Goal: Transaction & Acquisition: Purchase product/service

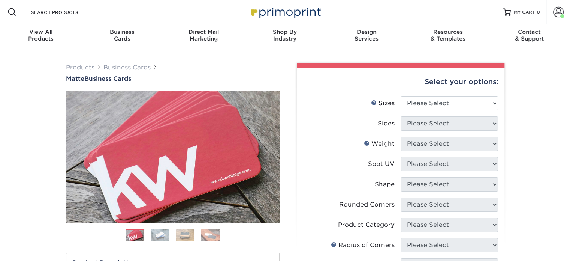
click at [420, 112] on li "Sizes Help Sizes Please Select 1.5" x 3.5" - Mini 1.75" x 3.5" - Mini 2" x 2" -…" at bounding box center [400, 106] width 195 height 20
click at [416, 104] on select "Please Select 1.5" x 3.5" - Mini 1.75" x 3.5" - Mini 2" x 2" - Square 2" x 3" -…" at bounding box center [449, 103] width 97 height 14
select select "2.00x3.50"
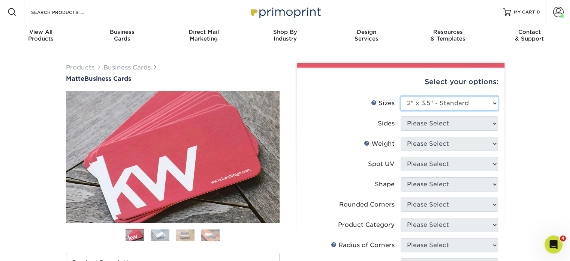
click at [401, 96] on select "Please Select 1.5" x 3.5" - Mini 1.75" x 3.5" - Mini 2" x 2" - Square 2" x 3" -…" at bounding box center [449, 103] width 97 height 14
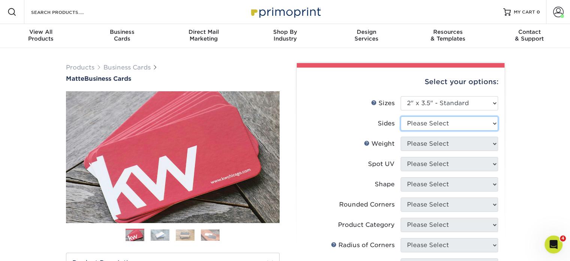
click at [427, 123] on select "Please Select Print Both Sides Print Front Only" at bounding box center [449, 123] width 97 height 14
select select "13abbda7-1d64-4f25-8bb2-c179b224825d"
click at [401, 116] on select "Please Select Print Both Sides Print Front Only" at bounding box center [449, 123] width 97 height 14
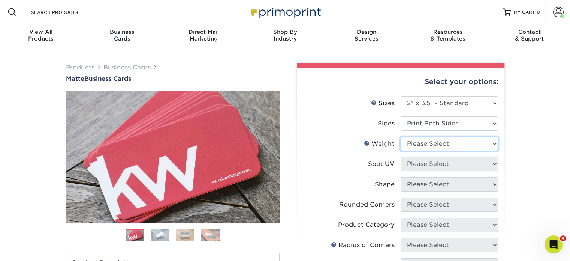
click at [433, 148] on select "Please Select 16PT 14PT" at bounding box center [449, 143] width 97 height 14
select select "16PT"
click at [401, 136] on select "Please Select 16PT 14PT" at bounding box center [449, 143] width 97 height 14
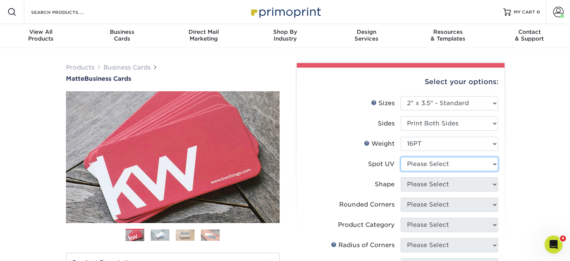
click at [436, 166] on select "Please Select No Spot UV Front and Back (Both Sides) Front Only Back Only" at bounding box center [449, 164] width 97 height 14
select select "3"
click at [401, 157] on select "Please Select No Spot UV Front and Back (Both Sides) Front Only Back Only" at bounding box center [449, 164] width 97 height 14
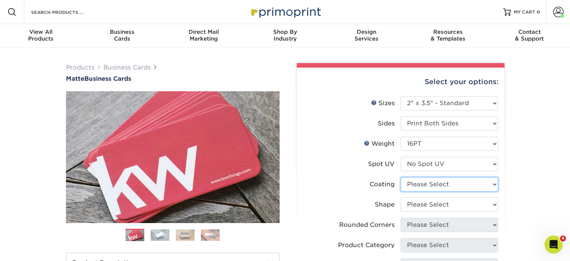
click at [441, 185] on select at bounding box center [449, 184] width 97 height 14
select select "121bb7b5-3b4d-429f-bd8d-bbf80e953313"
click at [401, 177] on select at bounding box center [449, 184] width 97 height 14
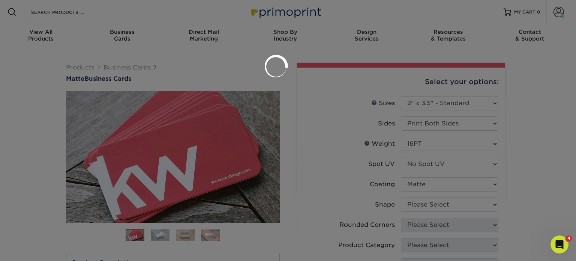
click at [440, 204] on div at bounding box center [288, 130] width 576 height 261
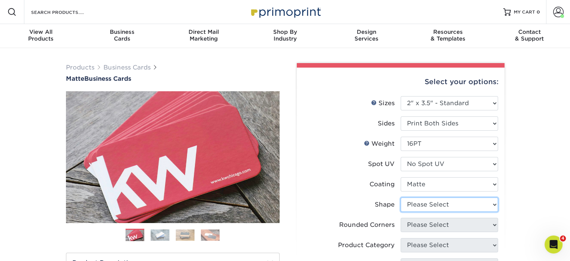
click at [440, 204] on select "Please Select Standard Oval" at bounding box center [449, 204] width 97 height 14
select select "standard"
click at [401, 197] on select "Please Select Standard Oval" at bounding box center [449, 204] width 97 height 14
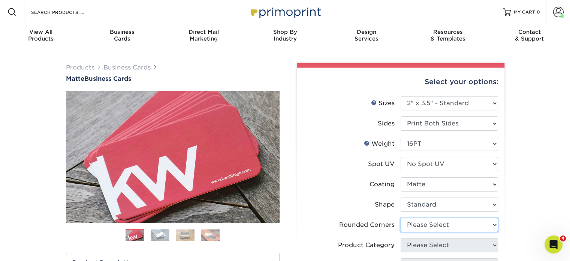
click at [432, 229] on select "Please Select Yes - Round 2 Corners Yes - Round 4 Corners No" at bounding box center [449, 224] width 97 height 14
select select "0"
click at [401, 217] on select "Please Select Yes - Round 2 Corners Yes - Round 4 Corners No" at bounding box center [449, 224] width 97 height 14
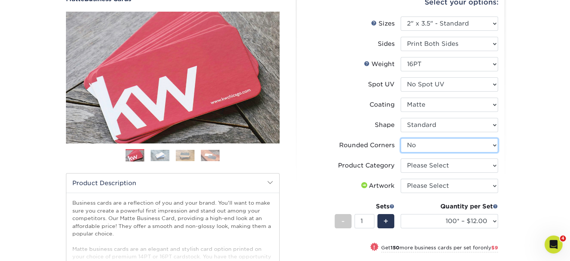
scroll to position [80, 0]
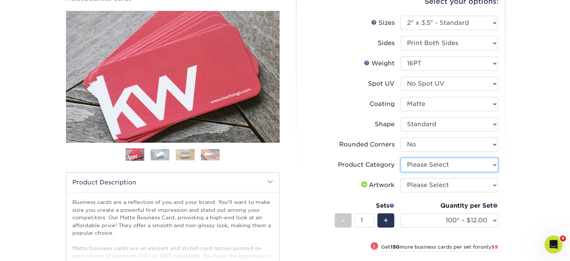
click at [437, 165] on select "Please Select Business Cards" at bounding box center [449, 164] width 97 height 14
select select "3b5148f1-0588-4f88-a218-97bcfdce65c1"
click at [401, 157] on select "Please Select Business Cards" at bounding box center [449, 164] width 97 height 14
click at [436, 187] on select "Please Select I will upload files I need a design - $100" at bounding box center [449, 185] width 97 height 14
select select "upload"
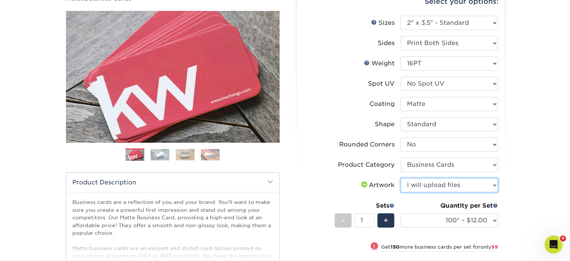
click at [401, 178] on select "Please Select I will upload files I need a design - $100" at bounding box center [449, 185] width 97 height 14
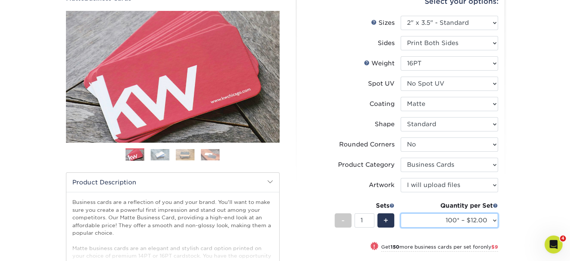
click at [442, 220] on select "100* – $12.00 250* – $21.00 500 – $42.00 1000 – $53.00 2500 – $95.00 5000 – $18…" at bounding box center [449, 220] width 97 height 14
click at [401, 213] on select "100* – $12.00 250* – $21.00 500 – $42.00 1000 – $53.00 2500 – $95.00 5000 – $18…" at bounding box center [449, 220] width 97 height 14
click at [450, 231] on div "Quantity per Set 100* – $12.00 250* – $21.00 500 – $42.00 1000 – $53.00 2500 – …" at bounding box center [449, 218] width 97 height 35
click at [441, 217] on select "100* – $12.00 250* – $21.00 500 – $42.00 1000 – $53.00 2500 – $95.00 5000 – $18…" at bounding box center [449, 220] width 97 height 14
select select "250* – $21.00"
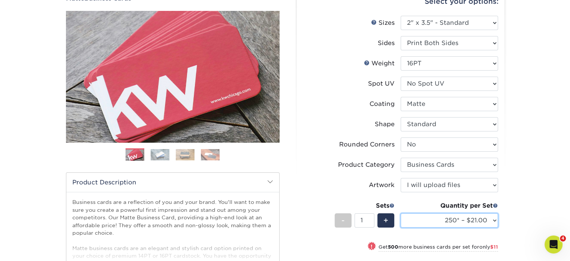
click at [401, 213] on select "100* – $12.00 250* – $21.00 500 – $42.00 1000 – $53.00 2500 – $95.00 5000 – $18…" at bounding box center [449, 220] width 97 height 14
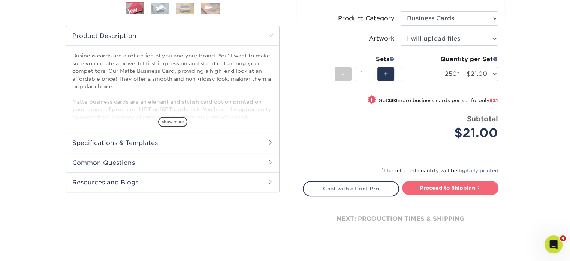
click at [432, 184] on link "Proceed to Shipping" at bounding box center [450, 187] width 96 height 13
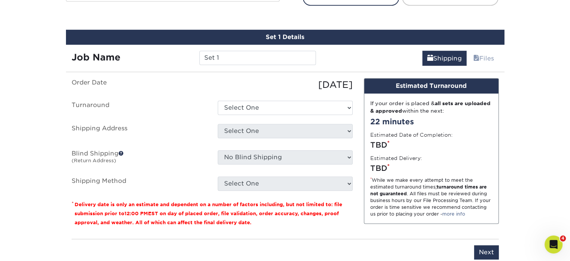
scroll to position [427, 0]
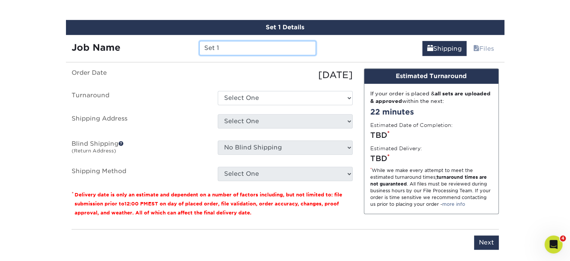
drag, startPoint x: 246, startPoint y: 48, endPoint x: 131, endPoint y: 15, distance: 119.2
paste input "Please see the attached business card proof for approval and let me know if you…"
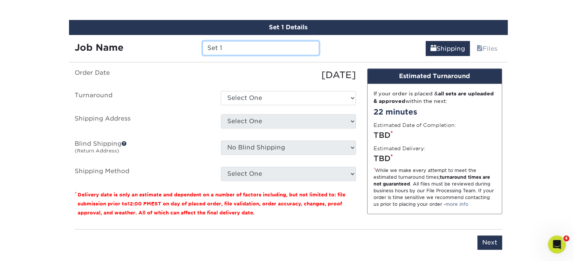
scroll to position [0, 0]
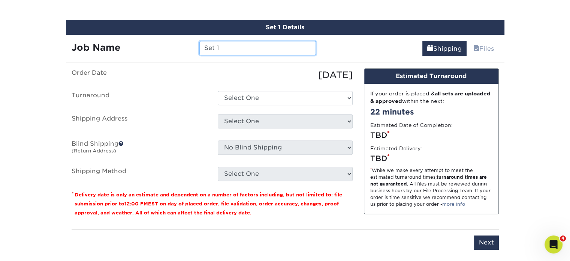
paste input "Paul Branske"
type input "Paul Branske"
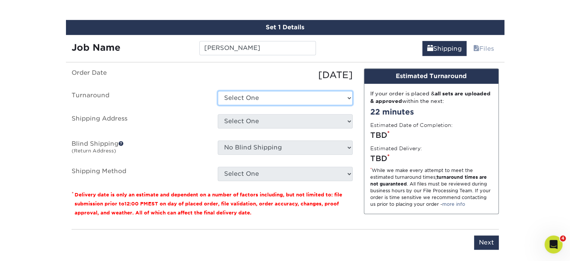
click at [271, 93] on select "Select One 2-4 Business Days 2 Day Next Business Day" at bounding box center [285, 98] width 135 height 14
select select "23721297-b68b-4846-ba83-3171e6bd9d78"
click at [218, 91] on select "Select One 2-4 Business Days 2 Day Next Business Day" at bounding box center [285, 98] width 135 height 14
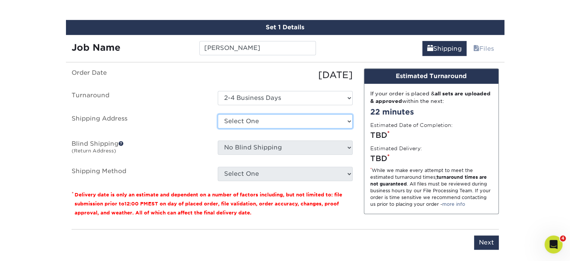
click at [256, 121] on select "Select One Alberto Nixon Alfredo Perez Allen Selwyn Alvita Byrd Amelia Delagarz…" at bounding box center [285, 121] width 135 height 14
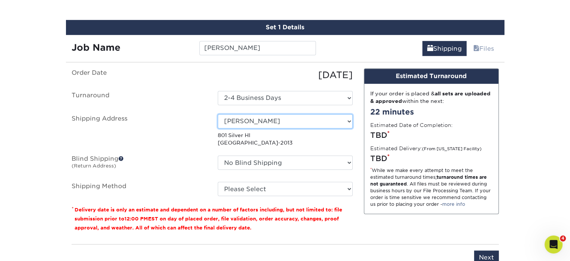
click at [290, 123] on select "Select One Alberto Nixon Alfredo Perez Allen Selwyn Alvita Byrd Amelia Delagarz…" at bounding box center [285, 121] width 135 height 14
select select "newaddress"
click at [218, 114] on select "Select One Alberto Nixon Alfredo Perez Allen Selwyn Alvita Byrd Amelia Delagarz…" at bounding box center [285, 121] width 135 height 14
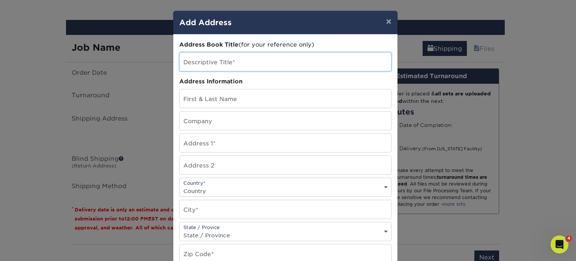
click at [230, 68] on input "text" at bounding box center [285, 61] width 211 height 18
paste input "[PERSON_NAME]"
type input "[PERSON_NAME]"
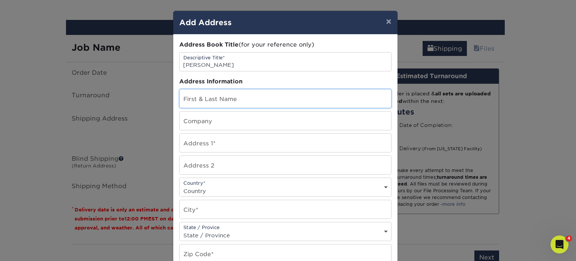
click at [208, 91] on input "text" at bounding box center [285, 98] width 211 height 18
paste input "[PERSON_NAME]"
type input "[PERSON_NAME]"
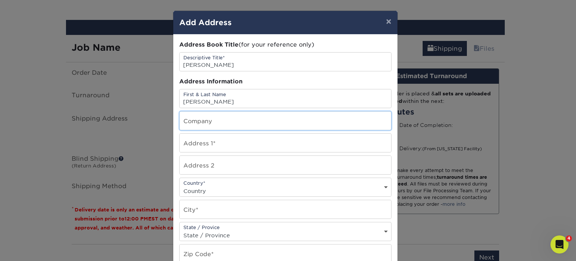
click at [204, 121] on input "text" at bounding box center [285, 120] width 211 height 18
type input "DLH Corp"
paste input "[STREET_ADDRESS][PERSON_NAME]"
type input "[STREET_ADDRESS][PERSON_NAME]"
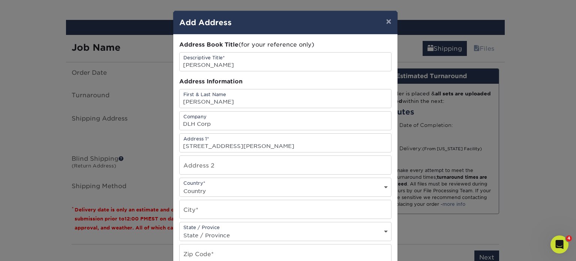
click at [214, 185] on select "Country United States Canada ----------------------------- Afghanistan Albania …" at bounding box center [285, 190] width 211 height 11
select select "US"
click at [180, 185] on select "Country United States Canada ----------------------------- Afghanistan Albania …" at bounding box center [285, 190] width 211 height 11
click at [204, 204] on input "text" at bounding box center [285, 209] width 211 height 18
paste input "Horseshoe Bay"
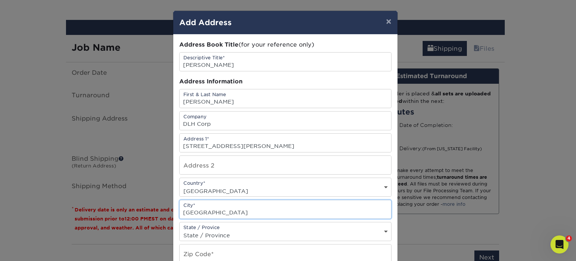
type input "Horseshoe Bay"
click at [207, 229] on select "State / Province Alabama Alaska Arizona Arkansas California Colorado Connecticu…" at bounding box center [285, 234] width 211 height 11
select select "TX"
click at [180, 229] on select "State / Province Alabama Alaska Arizona Arkansas California Colorado Connecticu…" at bounding box center [285, 234] width 211 height 11
click at [236, 209] on input "Horseshoe Bay" at bounding box center [285, 209] width 211 height 18
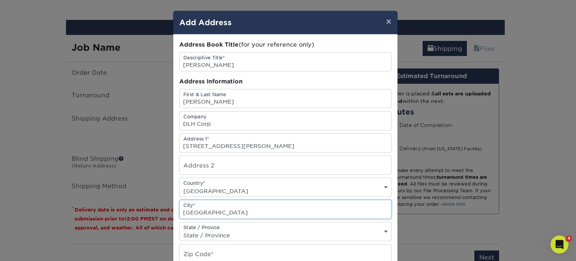
scroll to position [79, 0]
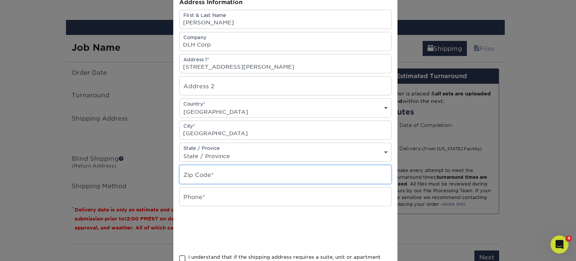
click at [215, 172] on input "text" at bounding box center [285, 174] width 211 height 18
paste input "78657"
type input "78657"
click at [245, 194] on input "text" at bounding box center [285, 196] width 211 height 18
paste input "(951)258-6304"
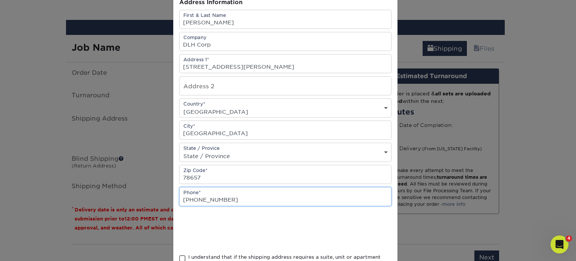
type input "(951)258-6304"
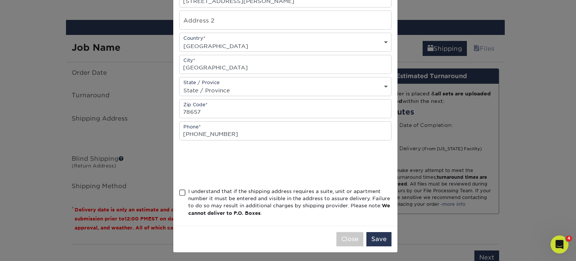
click at [203, 198] on div "I understand that if the shipping address requires a suite, unit or apartment n…" at bounding box center [289, 201] width 203 height 29
click at [0, 0] on input "I understand that if the shipping address requires a suite, unit or apartment n…" at bounding box center [0, 0] width 0 height 0
click at [382, 238] on button "Save" at bounding box center [378, 239] width 25 height 14
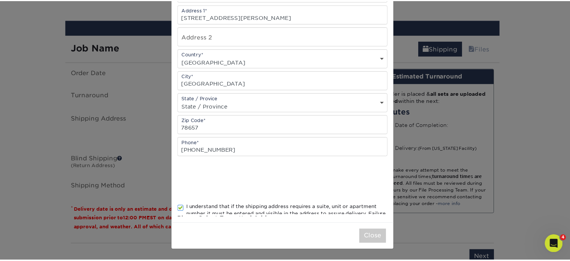
scroll to position [0, 0]
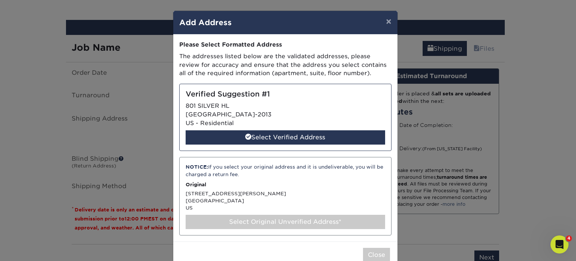
click at [244, 222] on div "Select Original Unverified Address*" at bounding box center [285, 221] width 199 height 14
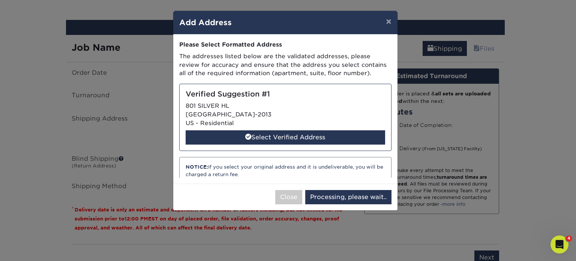
select select "285867"
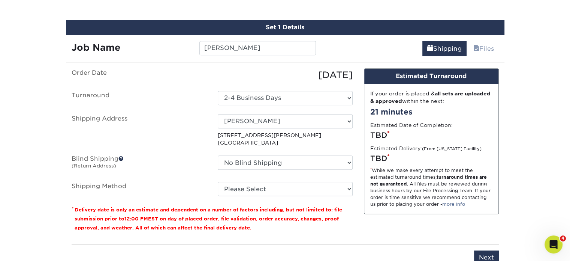
scroll to position [438, 0]
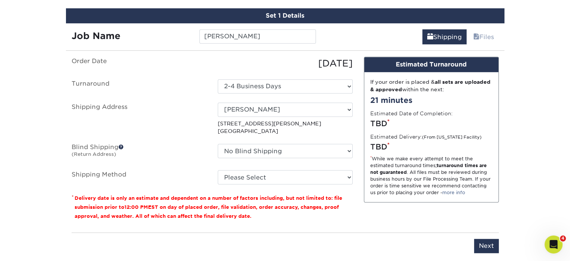
click at [297, 183] on fieldset "Order Date 09/10/2025 Turnaround Select One 2-4 Business Days 2 Day Next Busine…" at bounding box center [212, 125] width 281 height 137
drag, startPoint x: 285, startPoint y: 177, endPoint x: 251, endPoint y: 181, distance: 34.7
click at [251, 181] on select "Please Select Ground Shipping (+$7.84) 3 Day Shipping Service (+$26.64) 2 Day A…" at bounding box center [285, 177] width 135 height 14
select select "03"
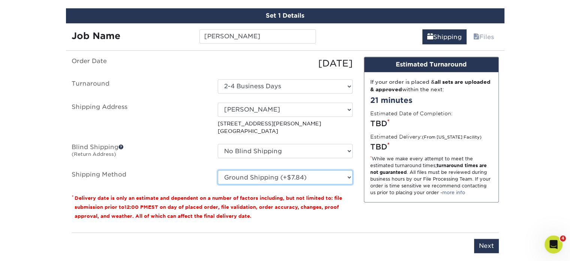
click at [218, 170] on select "Please Select Ground Shipping (+$7.84) 3 Day Shipping Service (+$26.64) 2 Day A…" at bounding box center [285, 177] width 135 height 14
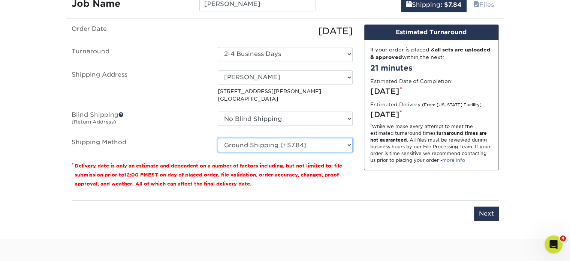
scroll to position [471, 0]
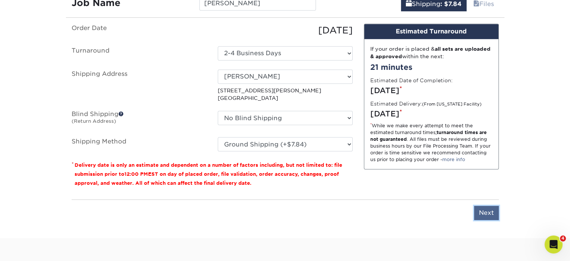
click at [486, 215] on input "Next" at bounding box center [486, 212] width 25 height 14
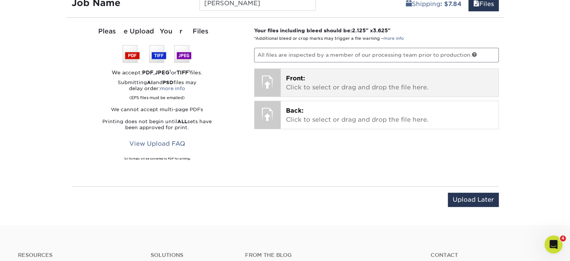
click at [285, 85] on div "Front: Click to select or drag and drop the file here. Choose file" at bounding box center [390, 83] width 218 height 28
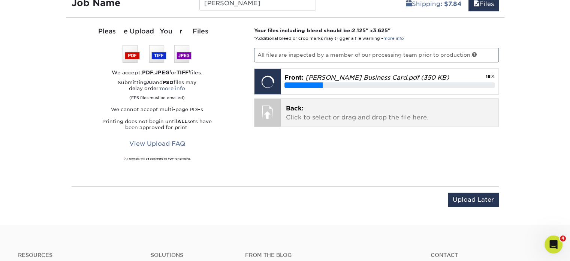
click at [322, 121] on div "Back: Click to select or drag and drop the file here. Choose file" at bounding box center [390, 113] width 218 height 28
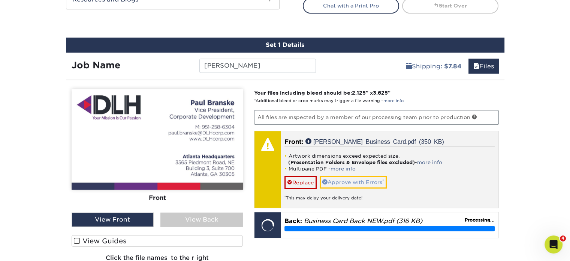
scroll to position [406, 0]
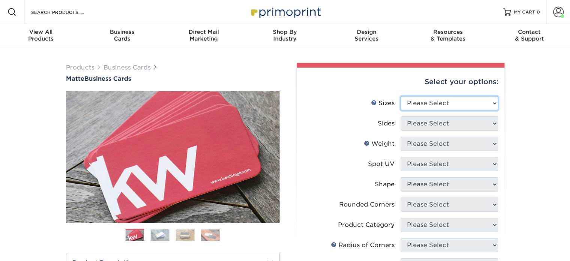
click at [424, 106] on select "Please Select 1.5" x 3.5" - Mini 1.75" x 3.5" - Mini 2" x 2" - Square 2" x 3" -…" at bounding box center [449, 103] width 97 height 14
select select "2.00x3.50"
click at [401, 96] on select "Please Select 1.5" x 3.5" - Mini 1.75" x 3.5" - Mini 2" x 2" - Square 2" x 3" -…" at bounding box center [449, 103] width 97 height 14
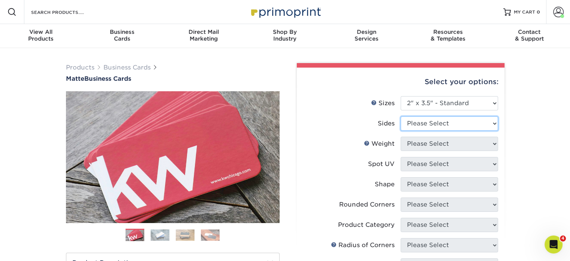
click at [436, 123] on select "Please Select Print Both Sides Print Front Only" at bounding box center [449, 123] width 97 height 14
select select "13abbda7-1d64-4f25-8bb2-c179b224825d"
click at [401, 116] on select "Please Select Print Both Sides Print Front Only" at bounding box center [449, 123] width 97 height 14
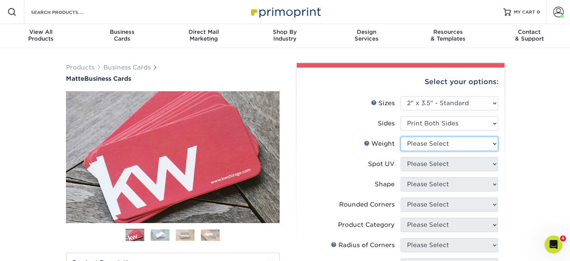
click at [438, 146] on select "Please Select 16PT 14PT" at bounding box center [449, 143] width 97 height 14
select select "16PT"
click at [401, 136] on select "Please Select 16PT 14PT" at bounding box center [449, 143] width 97 height 14
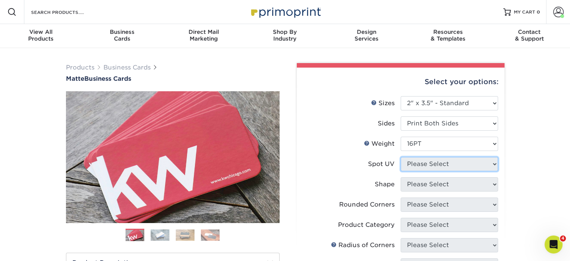
click at [438, 165] on select "Please Select No Spot UV Front and Back (Both Sides) Front Only Back Only" at bounding box center [449, 164] width 97 height 14
select select "3"
click at [401, 157] on select "Please Select No Spot UV Front and Back (Both Sides) Front Only Back Only" at bounding box center [449, 164] width 97 height 14
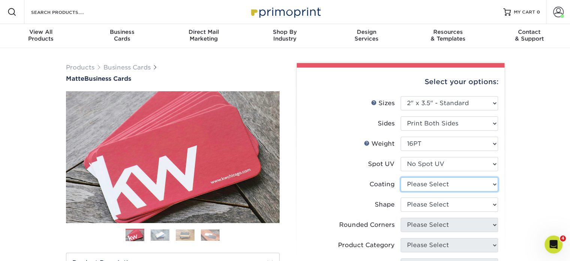
click at [438, 187] on select at bounding box center [449, 184] width 97 height 14
select select "121bb7b5-3b4d-429f-bd8d-bbf80e953313"
click at [401, 177] on select at bounding box center [449, 184] width 97 height 14
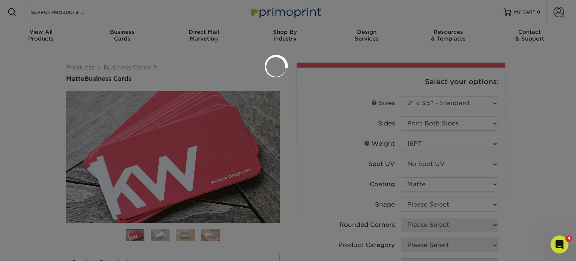
click at [436, 205] on div at bounding box center [288, 130] width 576 height 261
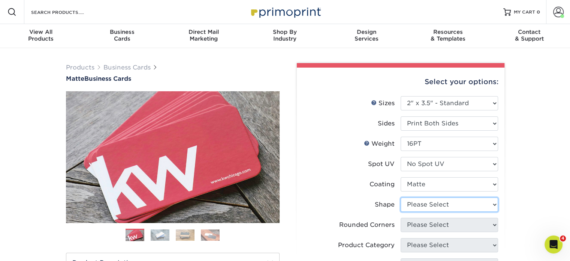
click at [436, 205] on select "Please Select Standard Oval" at bounding box center [449, 204] width 97 height 14
select select "standard"
click at [401, 197] on select "Please Select Standard Oval" at bounding box center [449, 204] width 97 height 14
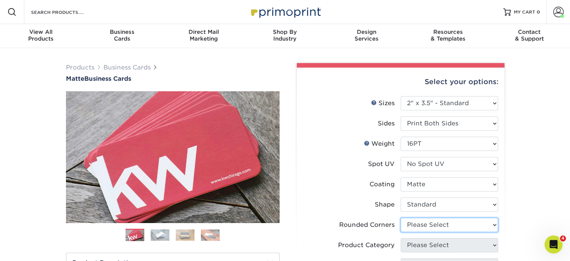
click at [436, 223] on select "Please Select Yes - Round 2 Corners Yes - Round 4 Corners No" at bounding box center [449, 224] width 97 height 14
select select "0"
click at [401, 217] on select "Please Select Yes - Round 2 Corners Yes - Round 4 Corners No" at bounding box center [449, 224] width 97 height 14
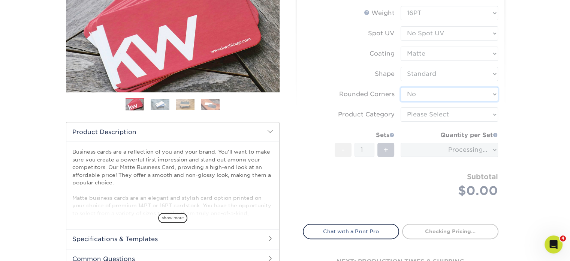
scroll to position [130, 0]
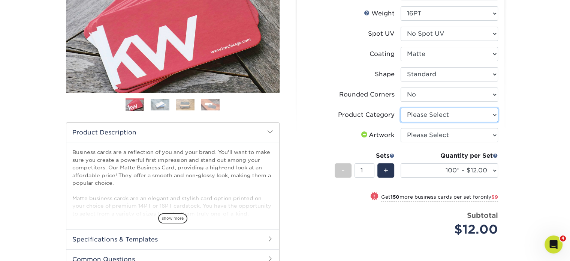
click at [445, 118] on select "Please Select Business Cards" at bounding box center [449, 115] width 97 height 14
select select "3b5148f1-0588-4f88-a218-97bcfdce65c1"
click at [401, 108] on select "Please Select Business Cards" at bounding box center [449, 115] width 97 height 14
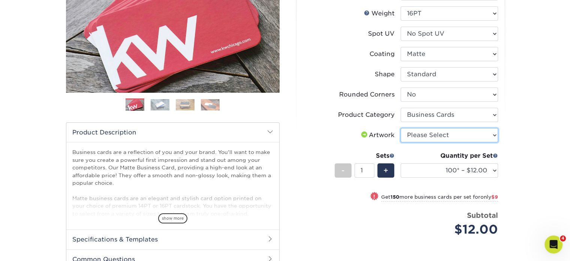
click at [453, 136] on select "Please Select I will upload files I need a design - $100" at bounding box center [449, 135] width 97 height 14
select select "upload"
click at [401, 128] on select "Please Select I will upload files I need a design - $100" at bounding box center [449, 135] width 97 height 14
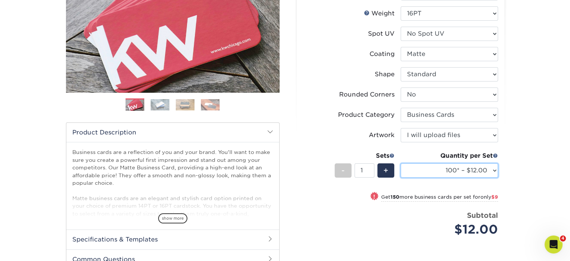
click at [453, 171] on select "100* – $12.00 250* – $21.00 500 – $42.00 1000 – $53.00 2500 – $95.00 5000 – $18…" at bounding box center [449, 170] width 97 height 14
select select "250* – $21.00"
click at [401, 163] on select "100* – $12.00 250* – $21.00 500 – $42.00 1000 – $53.00 2500 – $95.00 5000 – $18…" at bounding box center [449, 170] width 97 height 14
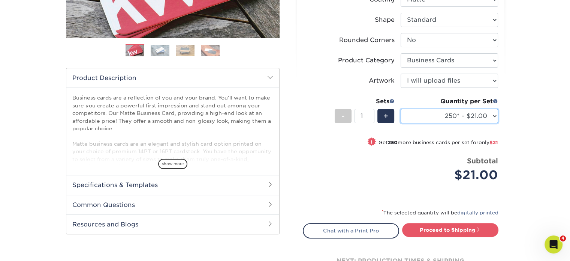
scroll to position [184, 0]
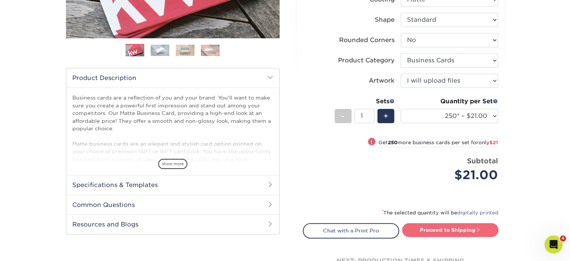
click at [453, 232] on link "Proceed to Shipping" at bounding box center [450, 229] width 96 height 13
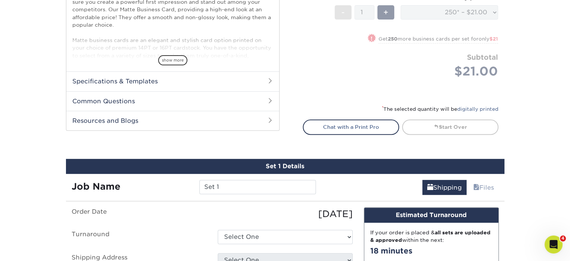
scroll to position [427, 0]
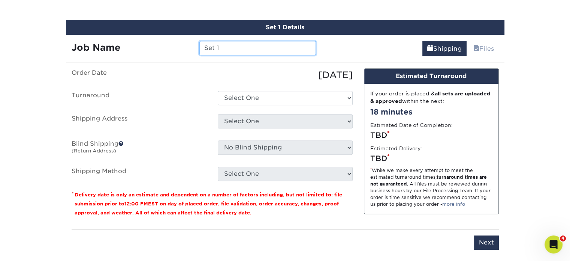
drag, startPoint x: 229, startPoint y: 46, endPoint x: 160, endPoint y: 45, distance: 68.6
click at [160, 45] on div "Job Name Set 1" at bounding box center [194, 48] width 256 height 14
paste input "Paul Branske"
type input "Paul Branske"
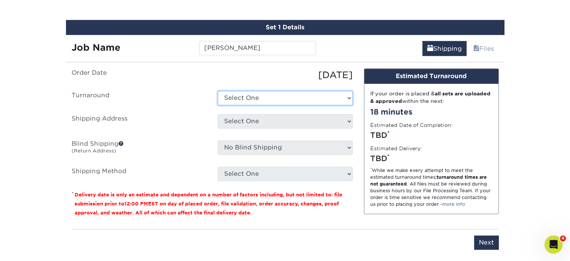
click at [257, 99] on select "Select One 2-4 Business Days 2 Day Next Business Day" at bounding box center [285, 98] width 135 height 14
select select "23721297-b68b-4846-ba83-3171e6bd9d78"
click at [218, 91] on select "Select One 2-4 Business Days 2 Day Next Business Day" at bounding box center [285, 98] width 135 height 14
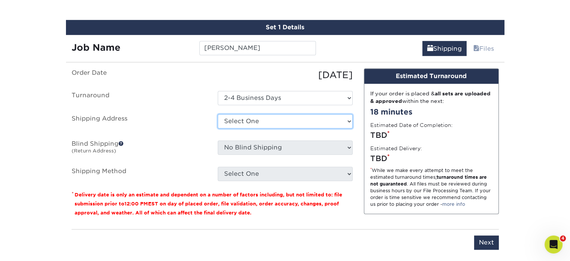
click at [249, 120] on select "Select One Alberto Nixon Alfredo Perez Allen Selwyn Alvita Byrd Amelia Delagarz…" at bounding box center [285, 121] width 135 height 14
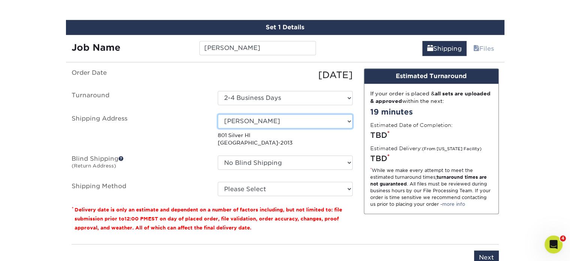
click at [249, 120] on select "Select One Alberto Nixon Alfredo Perez Allen Selwyn Alvita Byrd Amelia Delagarz…" at bounding box center [285, 121] width 135 height 14
select select "285867"
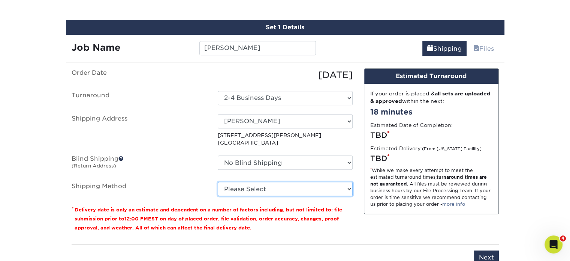
click at [283, 183] on select "Please Select Ground Shipping (+$7.84) 3 Day Shipping Service (+$26.64) 2 Day A…" at bounding box center [285, 188] width 135 height 14
select select "03"
click at [218, 181] on select "Please Select Ground Shipping (+$7.84) 3 Day Shipping Service (+$26.64) 2 Day A…" at bounding box center [285, 188] width 135 height 14
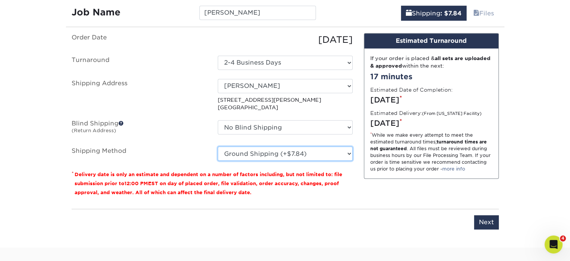
scroll to position [465, 0]
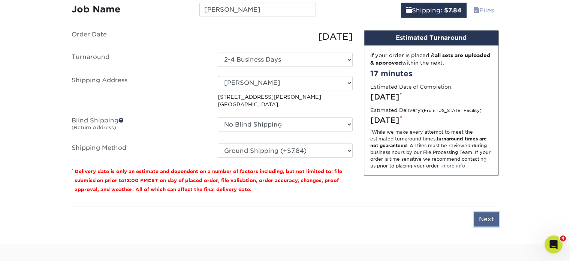
click at [486, 219] on input "Next" at bounding box center [486, 219] width 25 height 14
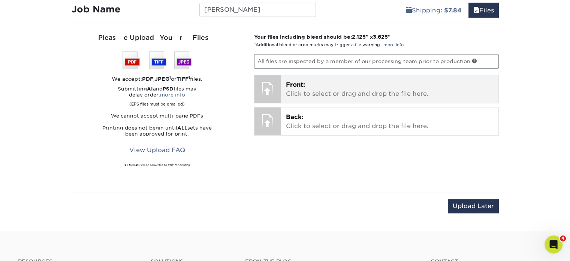
click at [339, 87] on p "Front: Click to select or drag and drop the file here." at bounding box center [389, 89] width 207 height 18
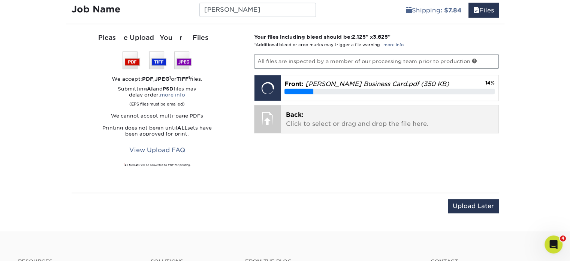
click at [334, 119] on p "Back: Click to select or drag and drop the file here." at bounding box center [389, 119] width 207 height 18
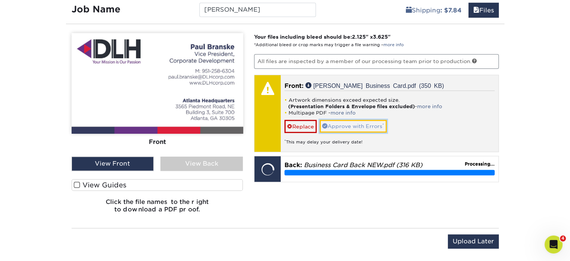
click at [360, 123] on link "Approve with Errors *" at bounding box center [353, 126] width 67 height 13
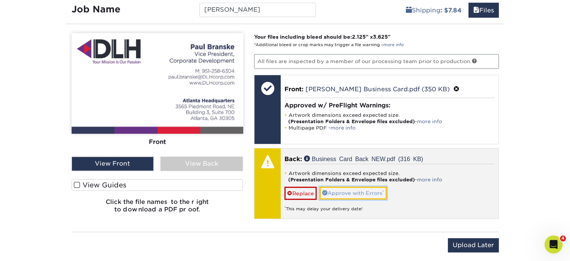
click at [364, 186] on link "Approve with Errors *" at bounding box center [353, 192] width 67 height 13
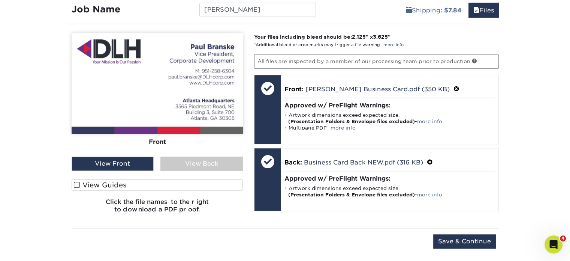
click at [222, 161] on div "View Back" at bounding box center [201, 163] width 82 height 14
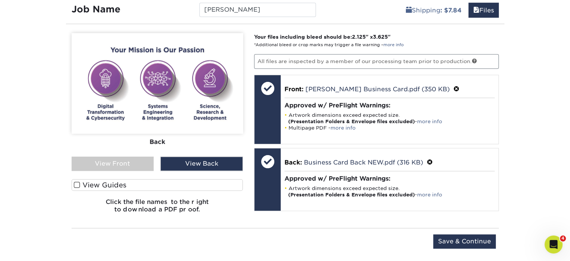
click at [144, 161] on div "View Front" at bounding box center [113, 163] width 82 height 14
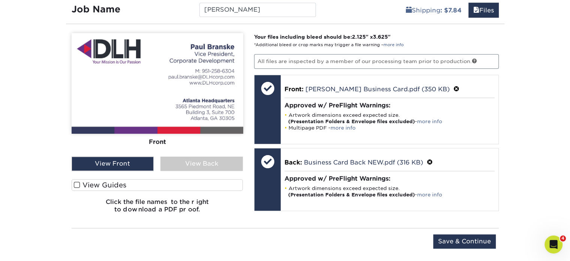
click at [195, 163] on div "View Back" at bounding box center [201, 163] width 82 height 14
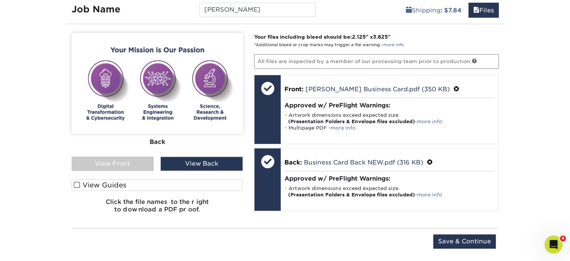
click at [195, 163] on div "View Back" at bounding box center [201, 163] width 82 height 14
click at [132, 162] on div "View Front" at bounding box center [113, 163] width 82 height 14
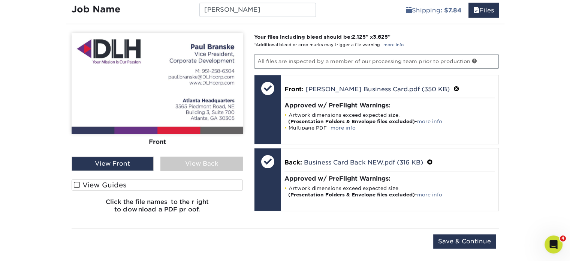
click at [198, 160] on div "View Back" at bounding box center [201, 163] width 82 height 14
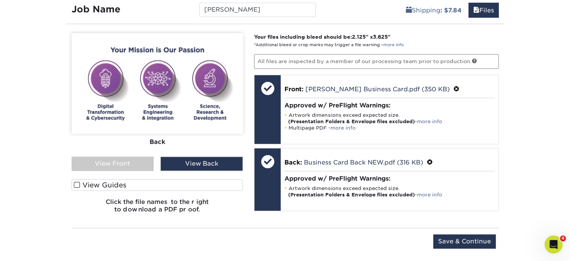
click at [133, 161] on div "View Front" at bounding box center [113, 163] width 82 height 14
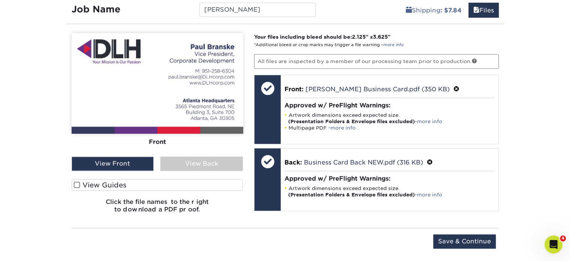
click at [214, 164] on div "View Back" at bounding box center [201, 163] width 82 height 14
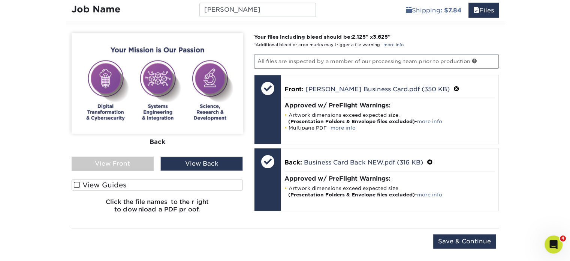
click at [132, 153] on div "Front Back" at bounding box center [158, 95] width 172 height 124
click at [131, 159] on div "View Front" at bounding box center [113, 163] width 82 height 14
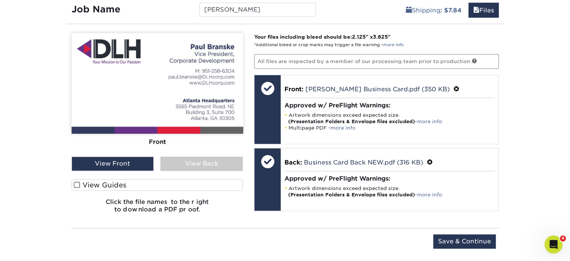
click at [212, 156] on div "View Back" at bounding box center [201, 163] width 82 height 14
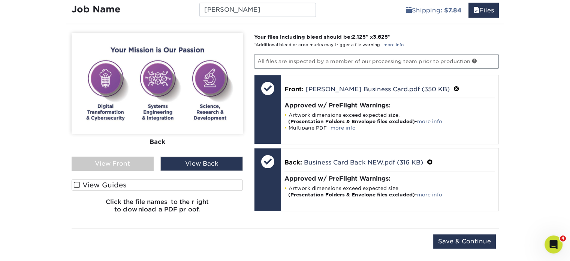
click at [121, 163] on div "View Front" at bounding box center [113, 163] width 82 height 14
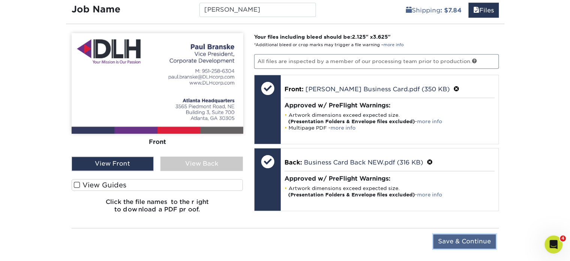
click at [448, 240] on input "Save & Continue" at bounding box center [464, 241] width 63 height 14
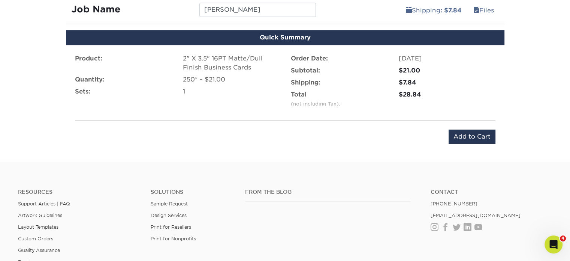
click at [465, 142] on div "Product: 2" X 3.5" 16PT Matte/Dull Finish Business Cards Quantity: 250* – $21.0…" at bounding box center [285, 99] width 439 height 108
click at [459, 135] on input "Add to Cart" at bounding box center [472, 136] width 47 height 14
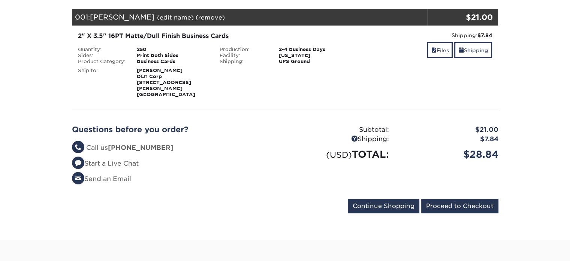
scroll to position [120, 0]
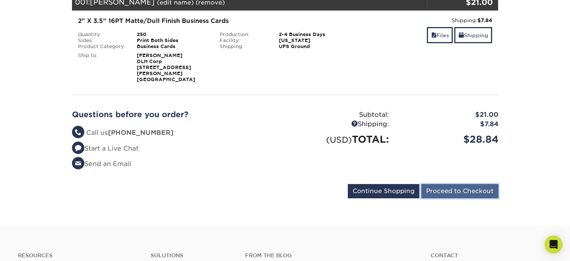
click at [471, 184] on input "Proceed to Checkout" at bounding box center [459, 191] width 77 height 14
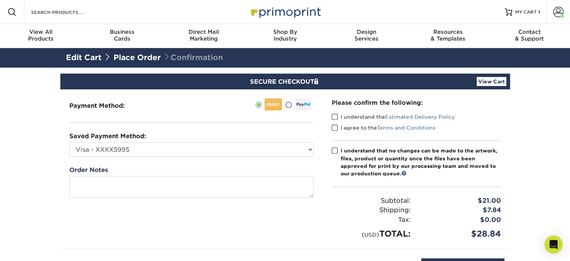
click at [336, 118] on span at bounding box center [335, 116] width 6 height 7
click at [0, 0] on input "I understand the Estimated Delivery Policy" at bounding box center [0, 0] width 0 height 0
click at [334, 126] on span at bounding box center [335, 127] width 6 height 7
click at [0, 0] on input "I agree to the Terms and Conditions" at bounding box center [0, 0] width 0 height 0
click at [334, 151] on span at bounding box center [335, 150] width 6 height 7
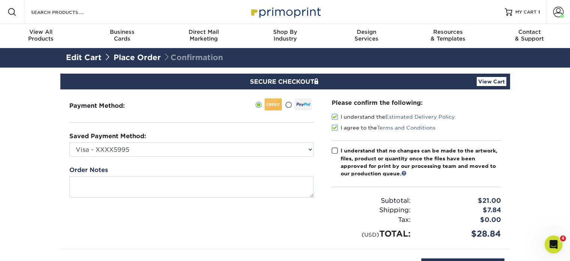
click at [0, 0] on input "I understand that no changes can be made to the artwork, files, product or quan…" at bounding box center [0, 0] width 0 height 0
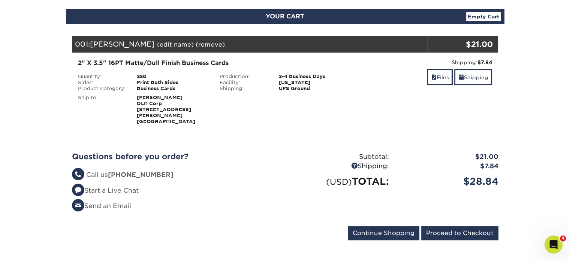
click at [452, 219] on div "Questions before you order? Questions? Call us (888) 822-5815 Start a Live Chat…" at bounding box center [285, 184] width 438 height 83
click at [453, 226] on input "Proceed to Checkout" at bounding box center [459, 233] width 77 height 14
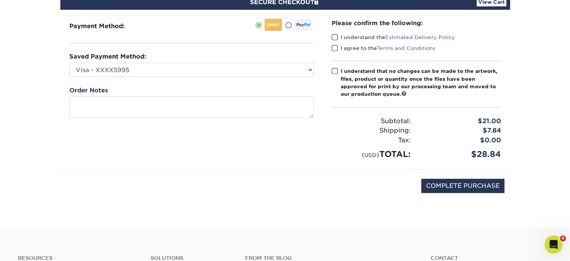
click at [334, 39] on span at bounding box center [335, 37] width 6 height 7
click at [0, 0] on input "I understand the Estimated Delivery Policy" at bounding box center [0, 0] width 0 height 0
click at [335, 46] on span at bounding box center [335, 48] width 6 height 7
click at [0, 0] on input "I agree to the Terms and Conditions" at bounding box center [0, 0] width 0 height 0
click at [338, 72] on label "I understand that no changes can be made to the artwork, files, product or quan…" at bounding box center [416, 82] width 169 height 31
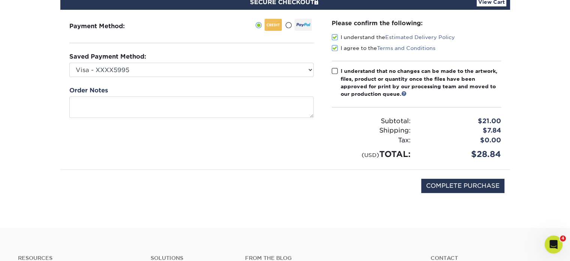
click at [0, 0] on input "I understand that no changes can be made to the artwork, files, product or quan…" at bounding box center [0, 0] width 0 height 0
click at [447, 184] on input "COMPLETE PURCHASE" at bounding box center [462, 185] width 83 height 14
type input "PROCESSING, PLEASE WAIT..."
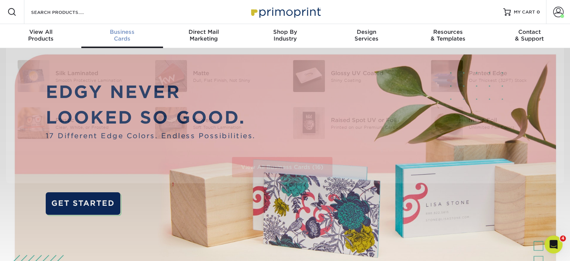
scroll to position [0, 0]
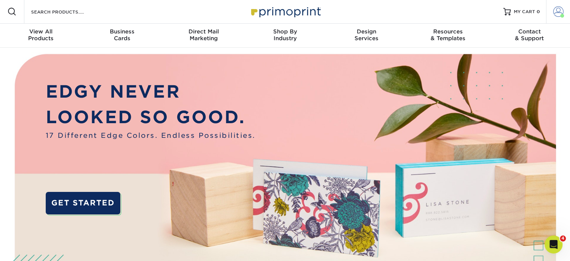
click at [563, 17] on span at bounding box center [563, 16] width 4 height 4
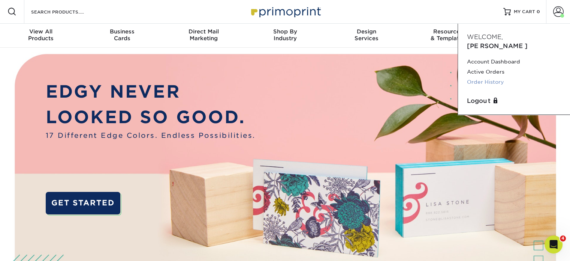
click at [493, 77] on link "Order History" at bounding box center [514, 82] width 94 height 10
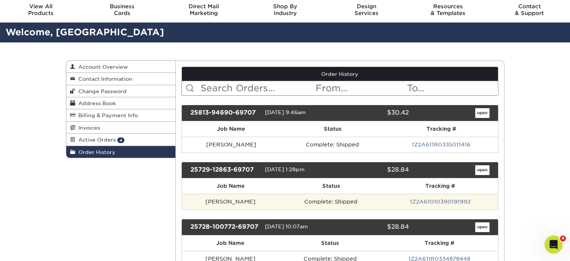
scroll to position [25, 0]
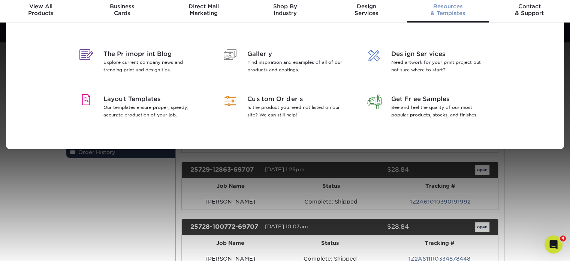
click at [459, 7] on span "Resources" at bounding box center [447, 6] width 81 height 7
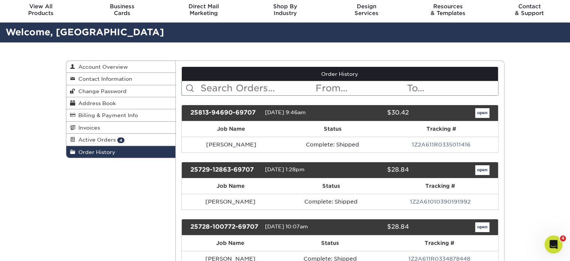
click at [110, 142] on span "Active Orders" at bounding box center [95, 139] width 40 height 6
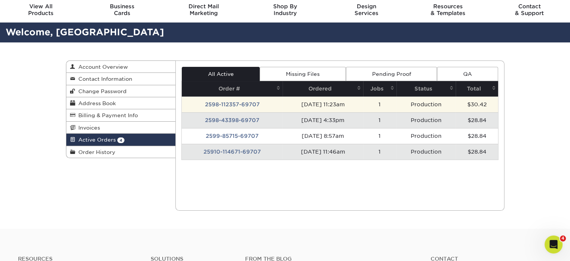
click at [244, 104] on td "2598-112357-69707" at bounding box center [232, 104] width 101 height 16
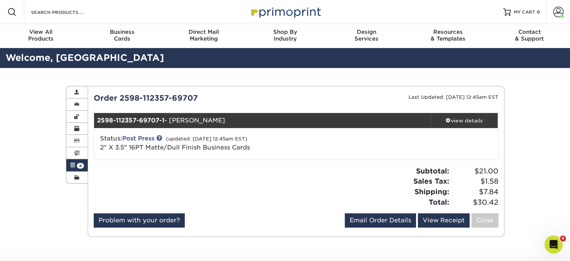
click at [45, 164] on div "Active Orders Account Overview Contact Information Change Password Address Book…" at bounding box center [285, 161] width 570 height 187
click at [484, 216] on link "Close" at bounding box center [485, 220] width 27 height 14
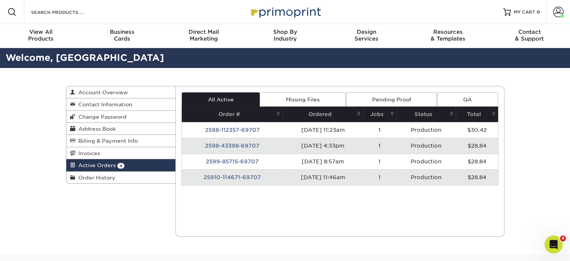
click at [237, 175] on td "25910-114671-69707" at bounding box center [232, 177] width 101 height 16
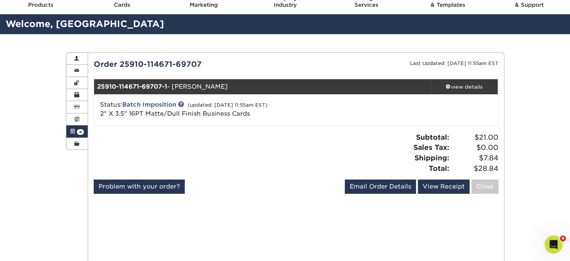
scroll to position [36, 0]
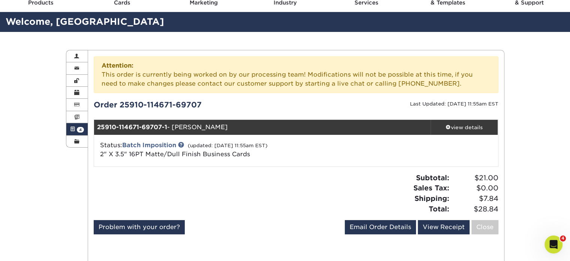
click at [4, 102] on div "Active Orders Account Overview Contact Information Change Password Address Book…" at bounding box center [285, 216] width 570 height 368
click at [0, 159] on div "Active Orders Account Overview Contact Information Change Password Address Book…" at bounding box center [285, 216] width 570 height 368
click at [2, 154] on div "Active Orders Account Overview Contact Information Change Password Address Book…" at bounding box center [285, 216] width 570 height 368
click at [23, 130] on div "Active Orders Account Overview Contact Information Change Password Address Book…" at bounding box center [285, 216] width 570 height 368
click at [32, 211] on div "Active Orders Account Overview Contact Information Change Password Address Book…" at bounding box center [285, 216] width 570 height 368
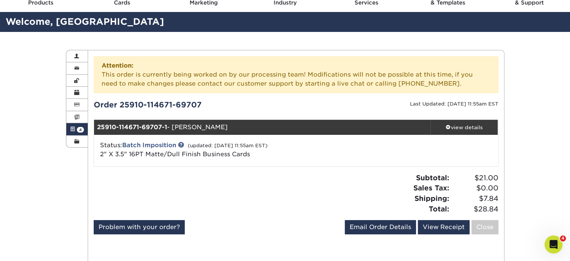
click at [29, 168] on div "Active Orders Account Overview Contact Information Change Password Address Book…" at bounding box center [285, 216] width 570 height 368
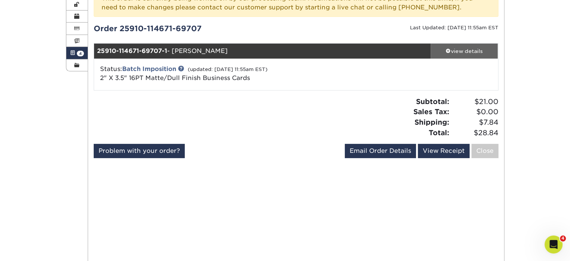
scroll to position [0, 0]
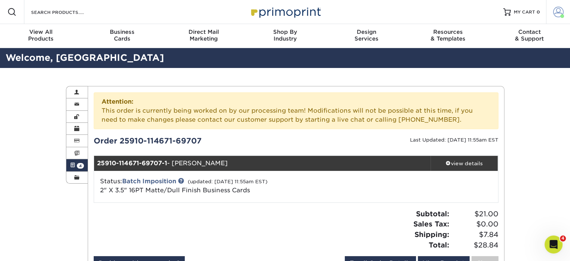
click at [559, 15] on span at bounding box center [558, 12] width 10 height 10
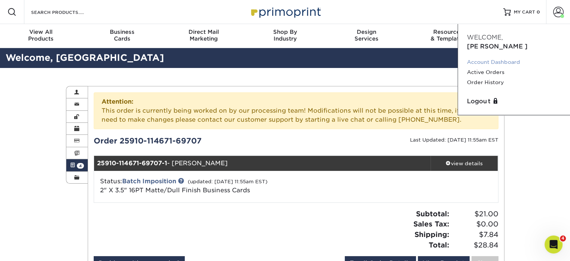
click at [506, 57] on link "Account Dashboard" at bounding box center [514, 62] width 94 height 10
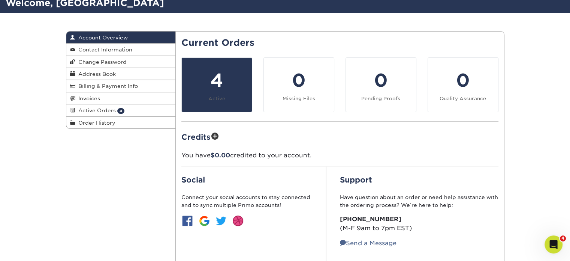
scroll to position [54, 0]
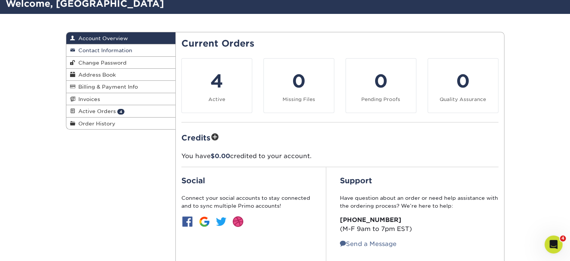
click at [129, 51] on span "Contact Information" at bounding box center [103, 50] width 57 height 6
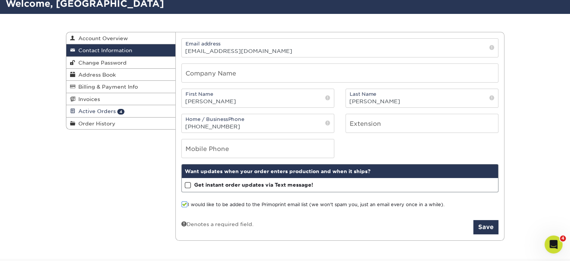
click at [104, 109] on span "Active Orders" at bounding box center [95, 111] width 40 height 6
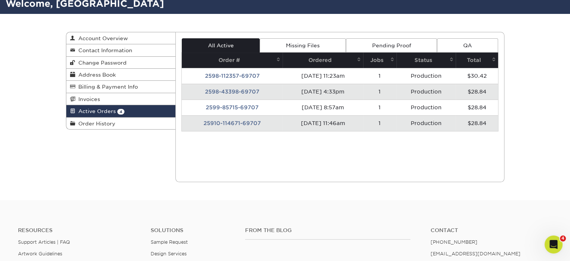
click at [215, 123] on td "25910-114671-69707" at bounding box center [232, 123] width 101 height 16
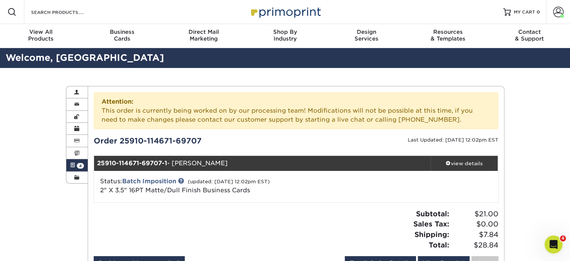
scroll to position [31, 0]
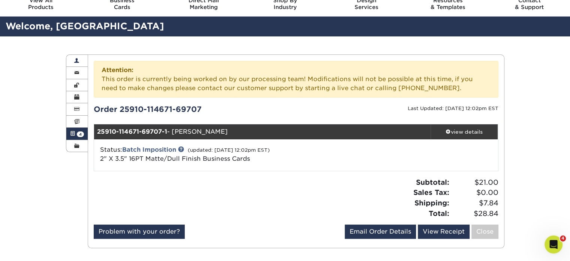
click at [78, 58] on span at bounding box center [76, 61] width 5 height 6
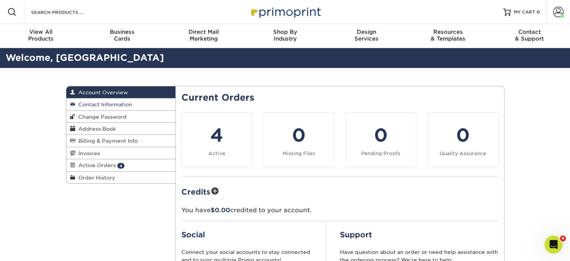
click at [121, 102] on span "Contact Information" at bounding box center [103, 104] width 57 height 6
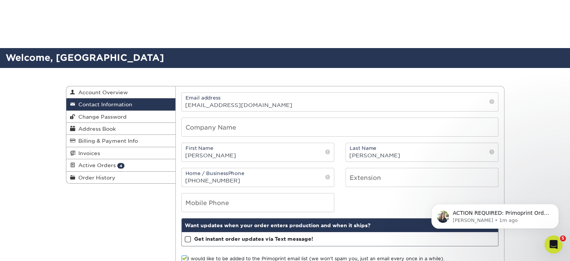
scroll to position [68, 0]
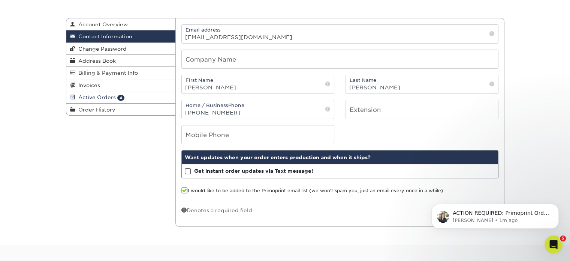
click at [100, 93] on link "Active Orders 4" at bounding box center [120, 97] width 109 height 12
